Goal: Task Accomplishment & Management: Complete application form

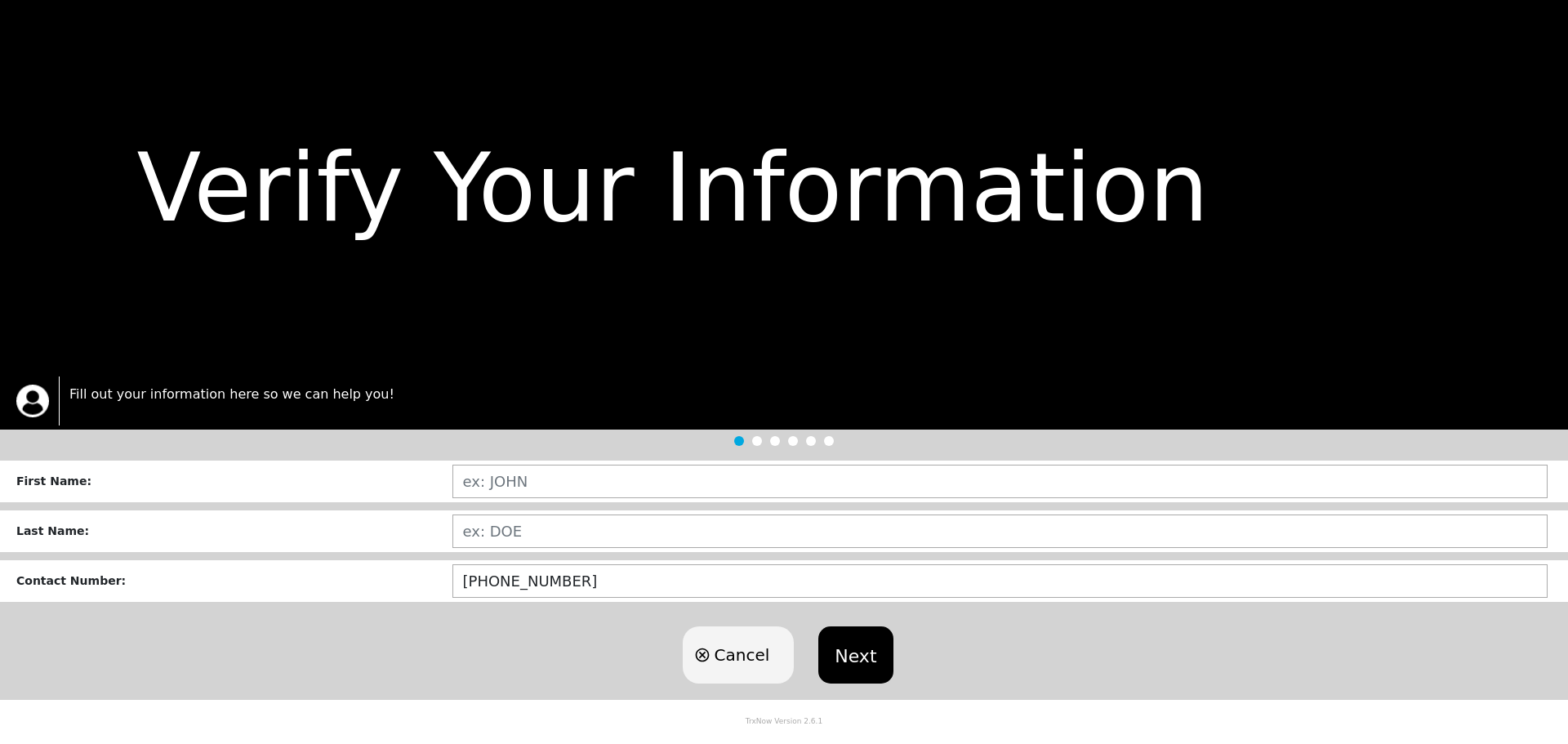
click at [346, 632] on div "Cancel Next" at bounding box center [784, 655] width 1568 height 90
click at [402, 643] on div "Cancel Next" at bounding box center [784, 655] width 1568 height 90
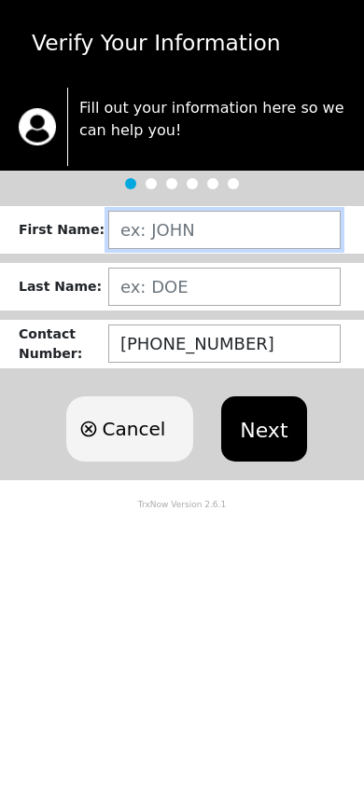
click at [174, 229] on input "text" at bounding box center [224, 230] width 232 height 38
type input "TESTING"
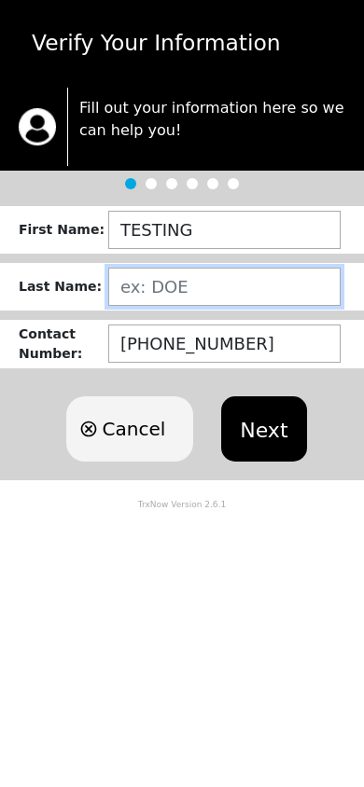
click at [155, 285] on input "text" at bounding box center [224, 287] width 232 height 38
type input "TESTER"
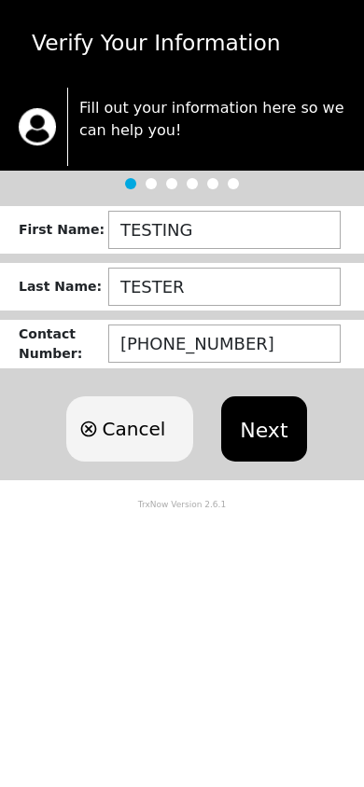
click at [273, 565] on body "Verify Your Information Fill out your information here so we can help you! Firs…" at bounding box center [182, 393] width 364 height 787
click at [269, 443] on button "Next" at bounding box center [263, 428] width 85 height 65
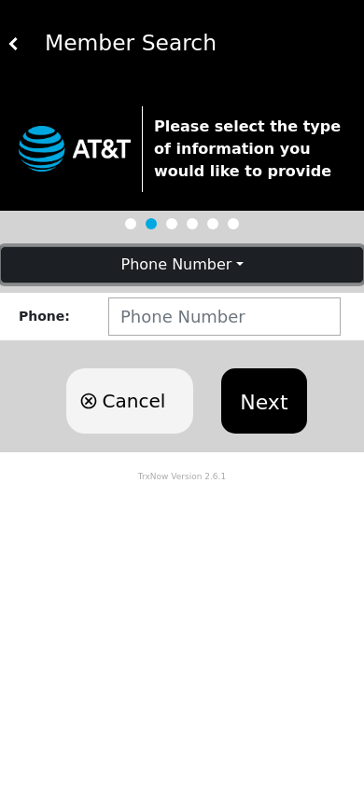
click at [190, 272] on button "Phone Number" at bounding box center [182, 264] width 362 height 35
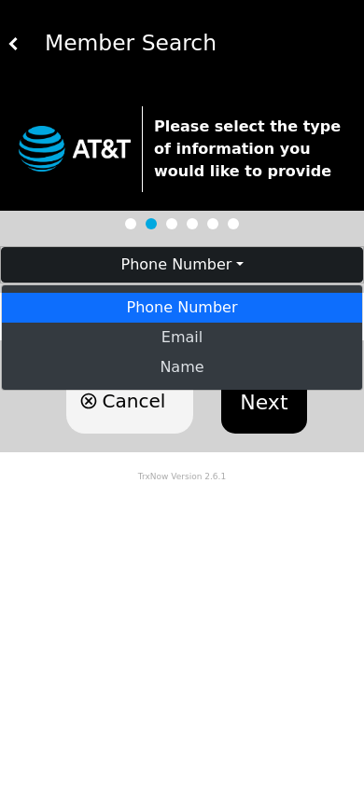
click at [204, 368] on link "Name" at bounding box center [182, 368] width 360 height 30
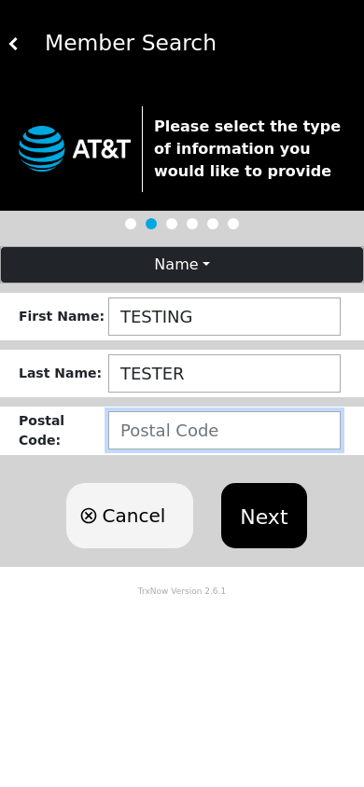
click at [197, 426] on input "number" at bounding box center [224, 430] width 232 height 38
type input "37604"
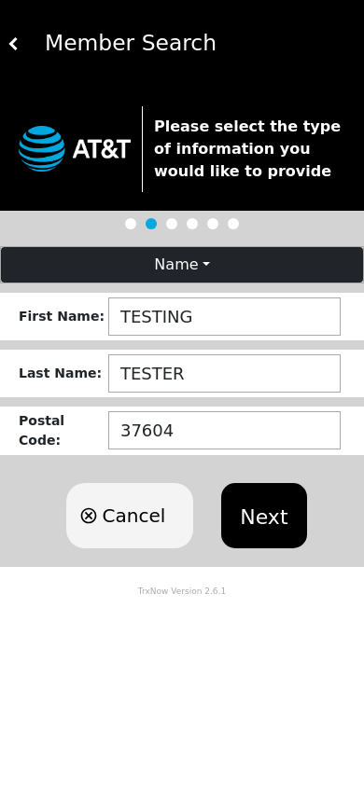
click at [255, 498] on button "Next" at bounding box center [263, 515] width 85 height 65
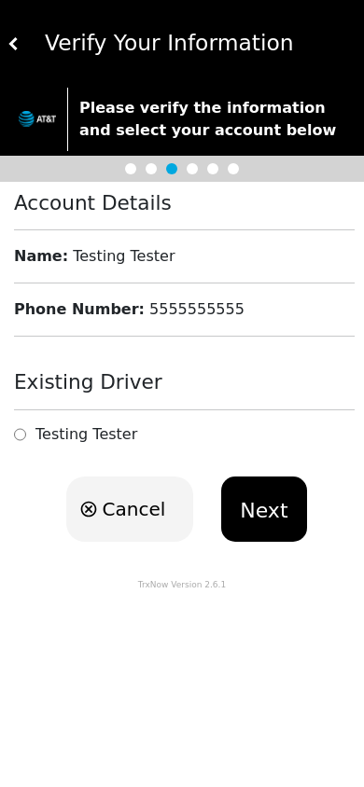
click at [21, 437] on input "radio" at bounding box center [20, 434] width 12 height 18
radio input "true"
click at [255, 494] on button "Next" at bounding box center [263, 509] width 85 height 65
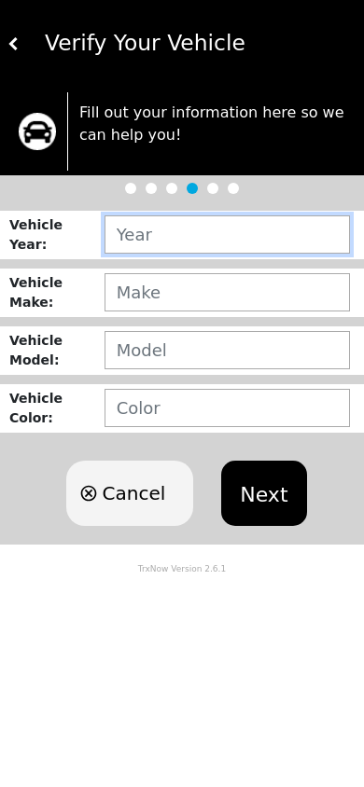
click at [161, 242] on input "text" at bounding box center [226, 234] width 245 height 38
type input "2024"
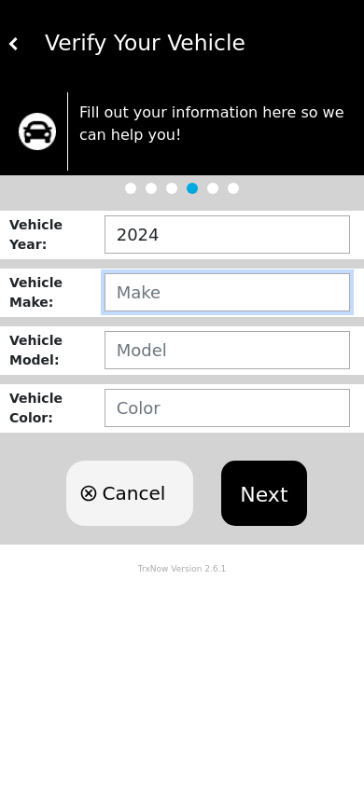
click at [195, 294] on input "text" at bounding box center [226, 292] width 245 height 38
type input "DODGE"
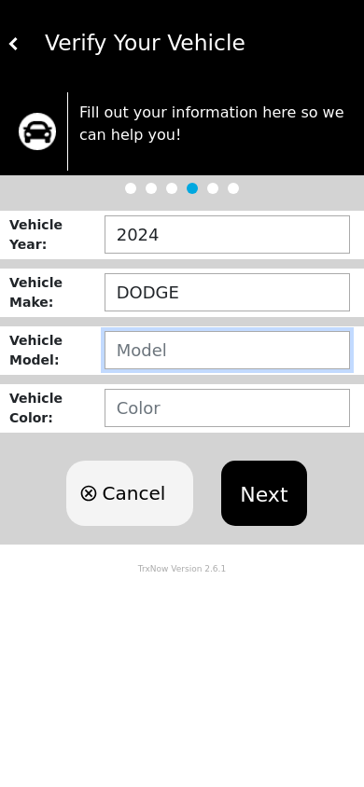
click at [194, 340] on input "text" at bounding box center [226, 350] width 245 height 38
type input "CHARGER"
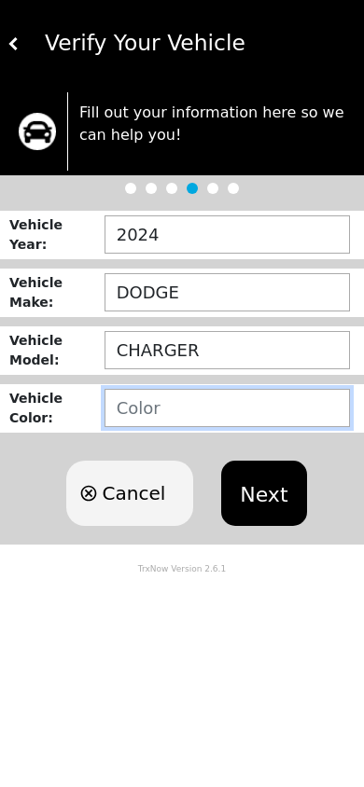
click at [221, 417] on input "text" at bounding box center [226, 408] width 245 height 38
type input "BLACK"
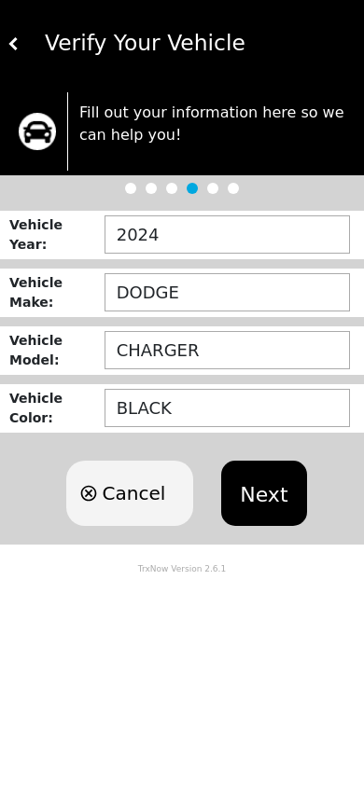
click at [269, 465] on button "Next" at bounding box center [263, 493] width 85 height 65
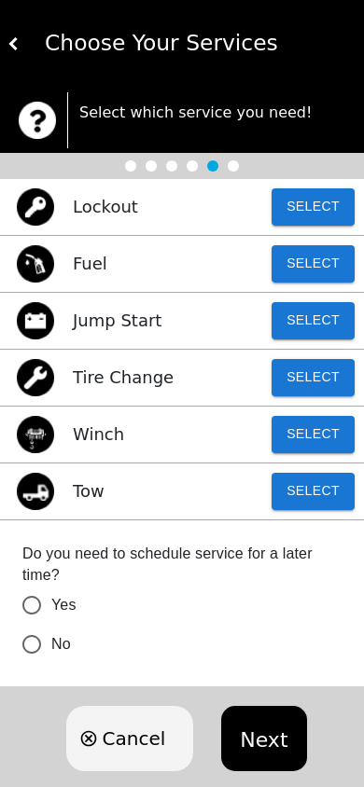
click at [35, 610] on input "Yes" at bounding box center [31, 605] width 39 height 39
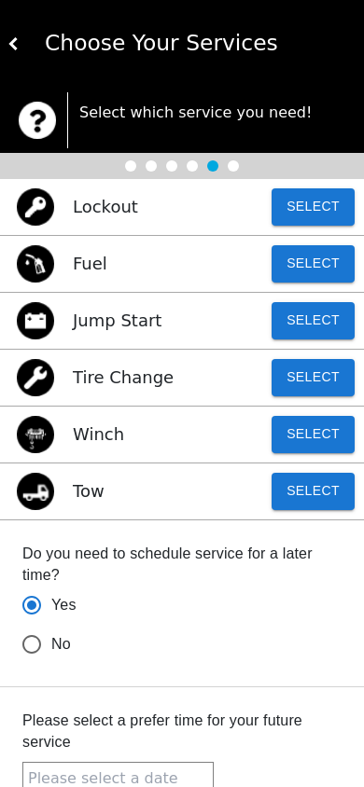
click at [34, 646] on input "No" at bounding box center [31, 644] width 39 height 39
radio input "true"
radio input "false"
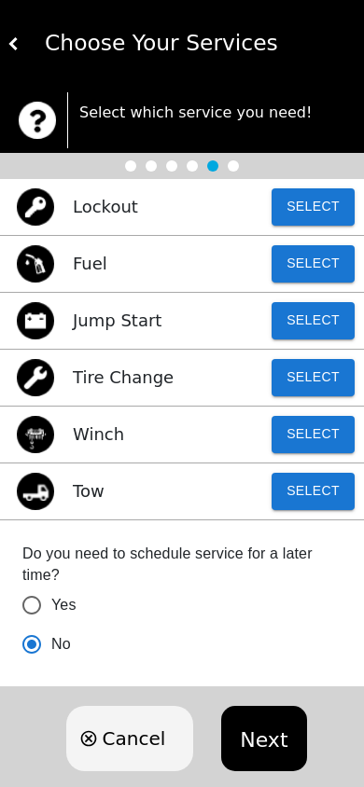
click at [317, 493] on button "Select" at bounding box center [312, 491] width 83 height 37
radio input "false"
radio input "true"
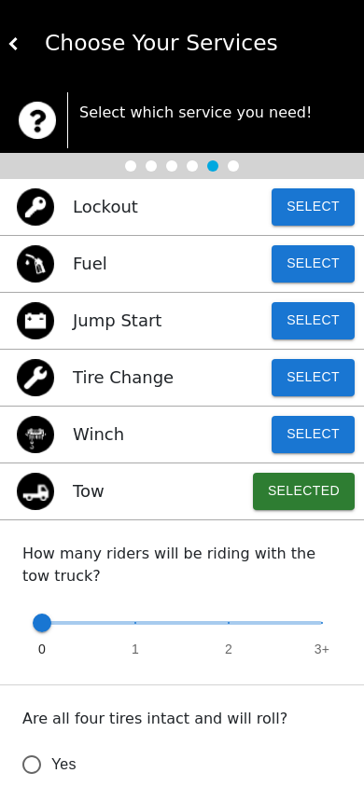
click at [221, 632] on span "0 1 2 3+" at bounding box center [182, 623] width 280 height 41
type input "2"
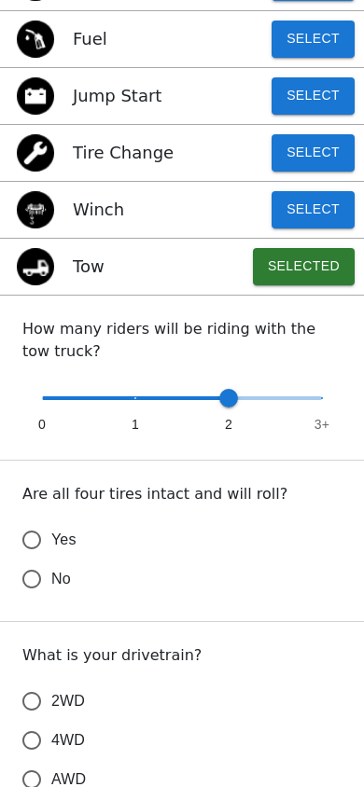
scroll to position [280, 0]
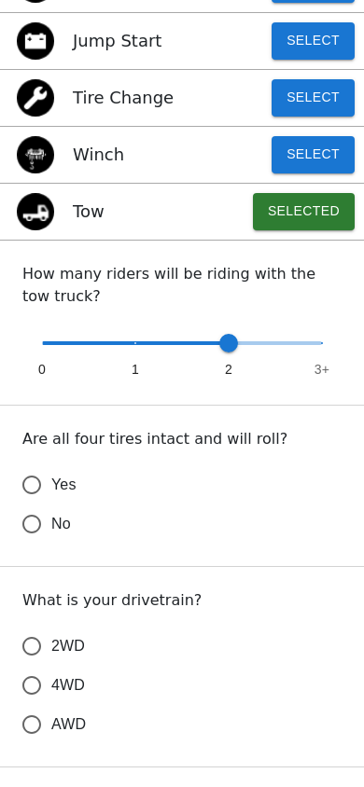
click at [34, 522] on input "No" at bounding box center [31, 524] width 39 height 39
radio input "false"
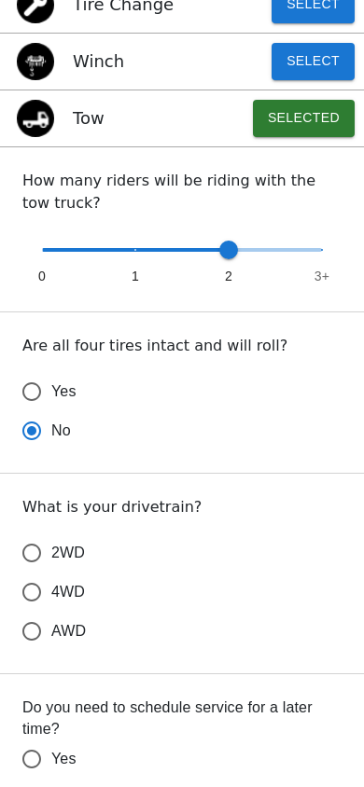
click at [42, 381] on input "Yes" at bounding box center [31, 391] width 39 height 39
radio input "false"
radio input "true"
click at [38, 635] on input "AWD" at bounding box center [31, 631] width 39 height 39
radio input "false"
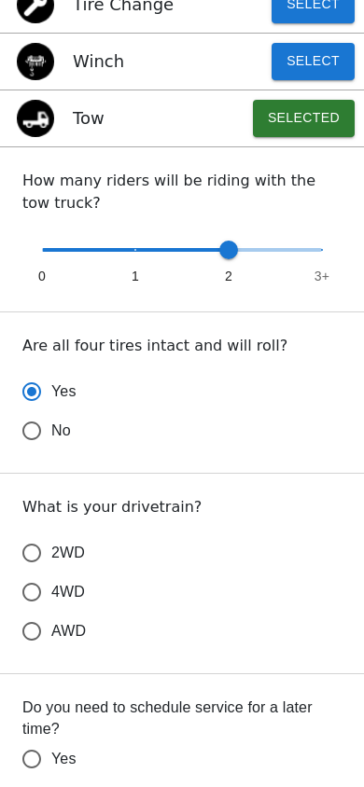
radio input "true"
radio input "false"
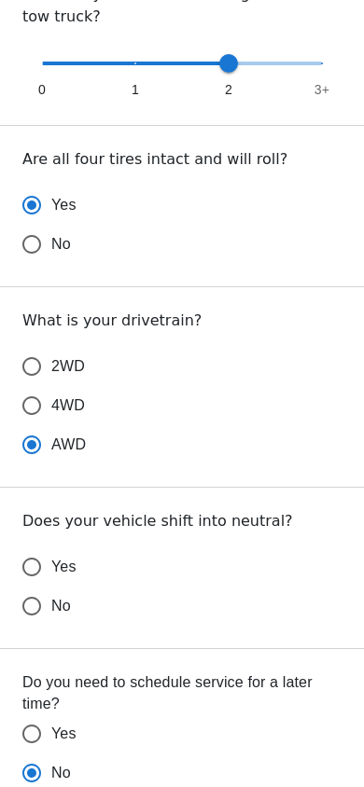
click at [50, 568] on input "Yes" at bounding box center [31, 567] width 39 height 39
radio input "false"
radio input "true"
radio input "false"
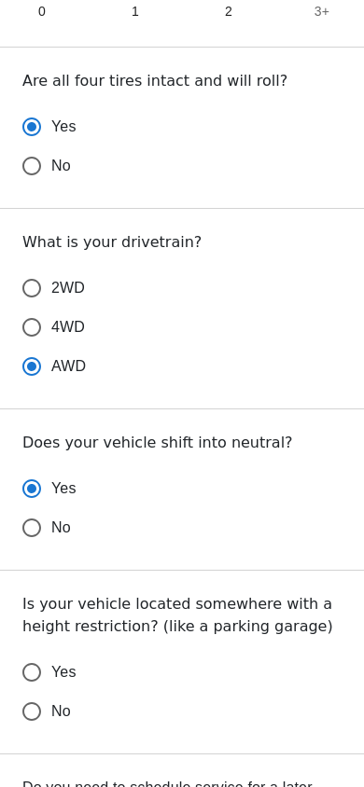
scroll to position [746, 0]
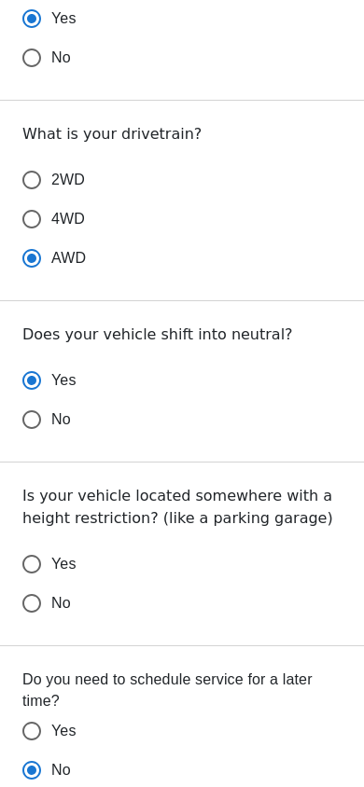
click at [48, 604] on input "No" at bounding box center [31, 603] width 39 height 39
radio input "false"
radio input "true"
radio input "false"
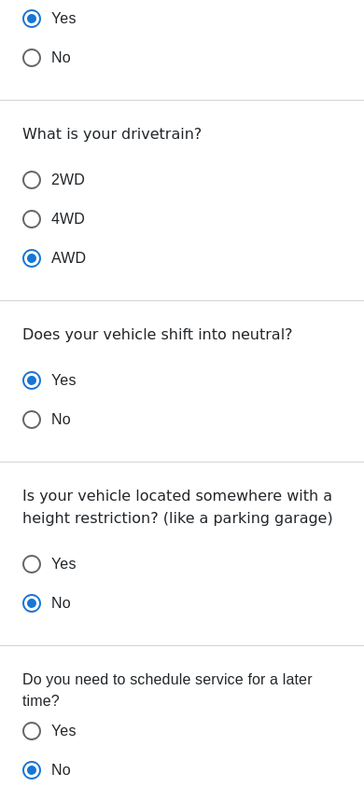
scroll to position [906, 0]
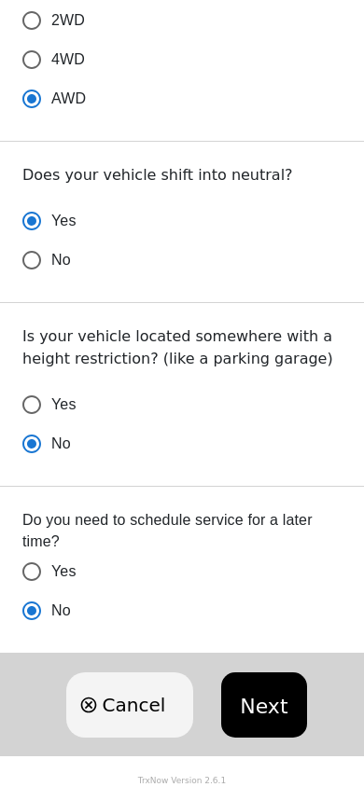
click at [294, 694] on button "Next" at bounding box center [263, 705] width 85 height 65
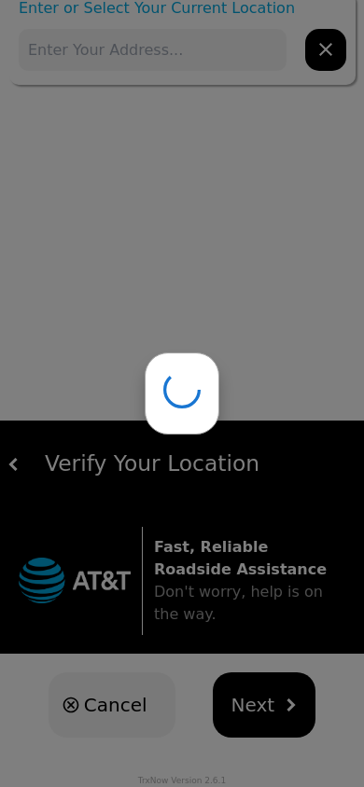
scroll to position [0, 0]
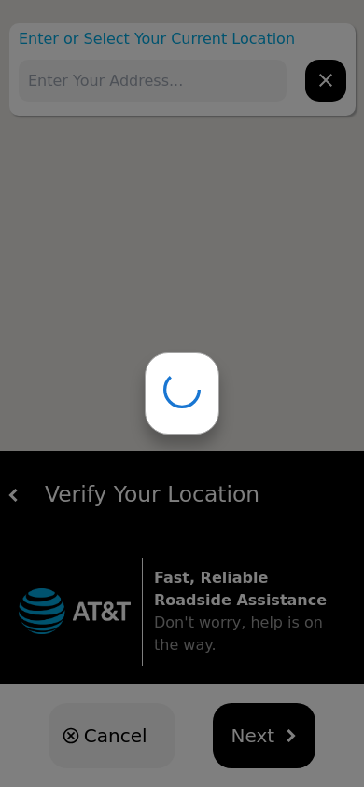
type input "[STREET_ADDRESS]"
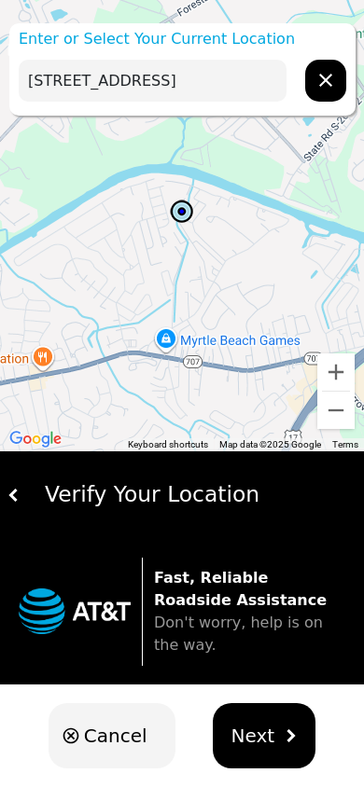
click at [240, 725] on span "Next" at bounding box center [253, 736] width 44 height 28
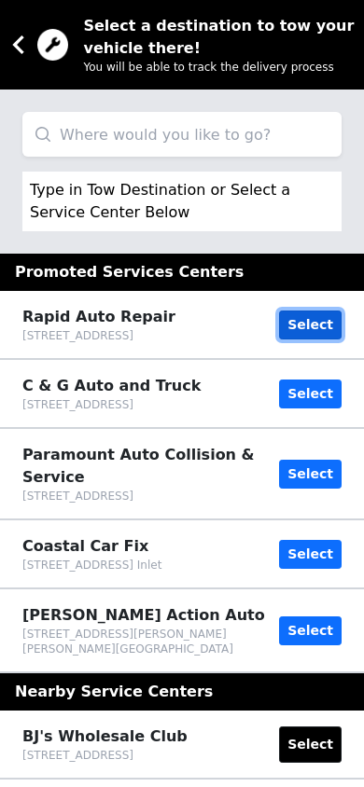
click at [315, 331] on button "Select" at bounding box center [310, 325] width 63 height 29
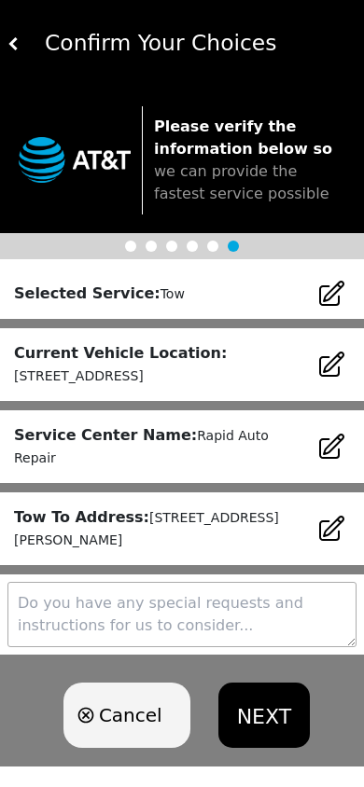
click at [257, 683] on button "NEXT" at bounding box center [263, 715] width 91 height 65
